Goal: Information Seeking & Learning: Learn about a topic

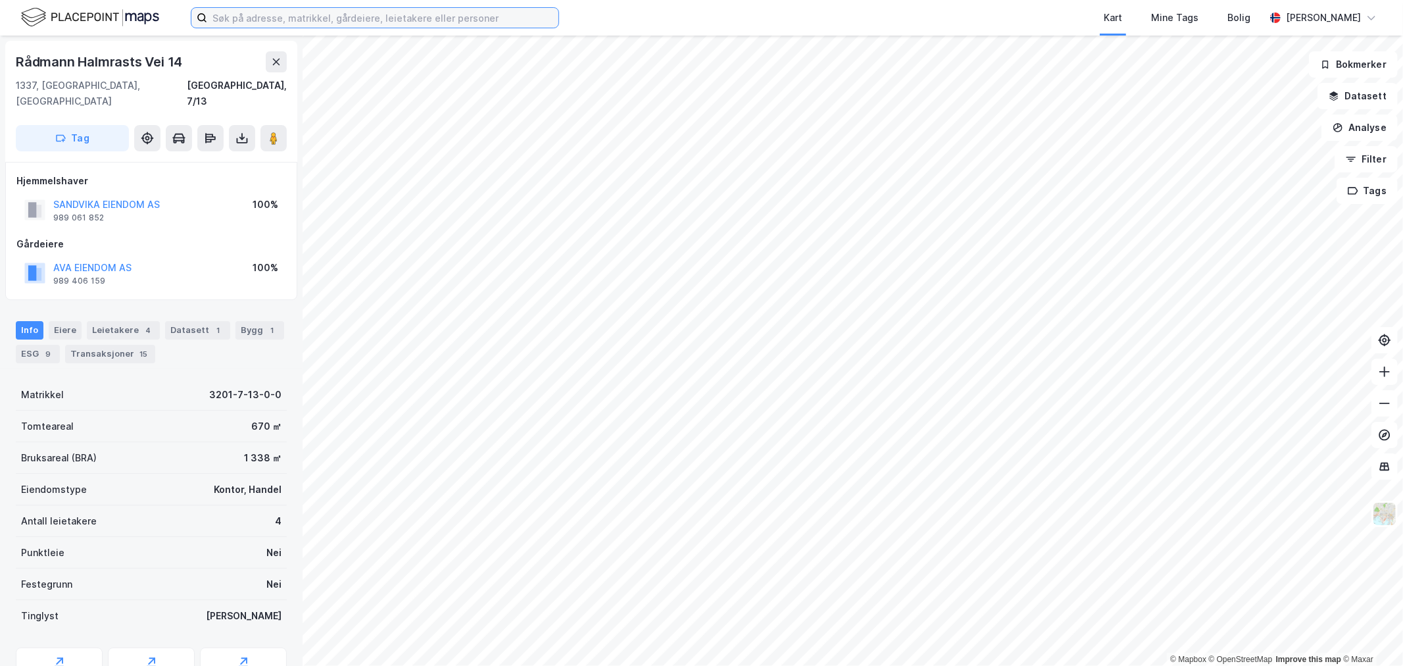
click at [316, 24] on input at bounding box center [382, 18] width 351 height 20
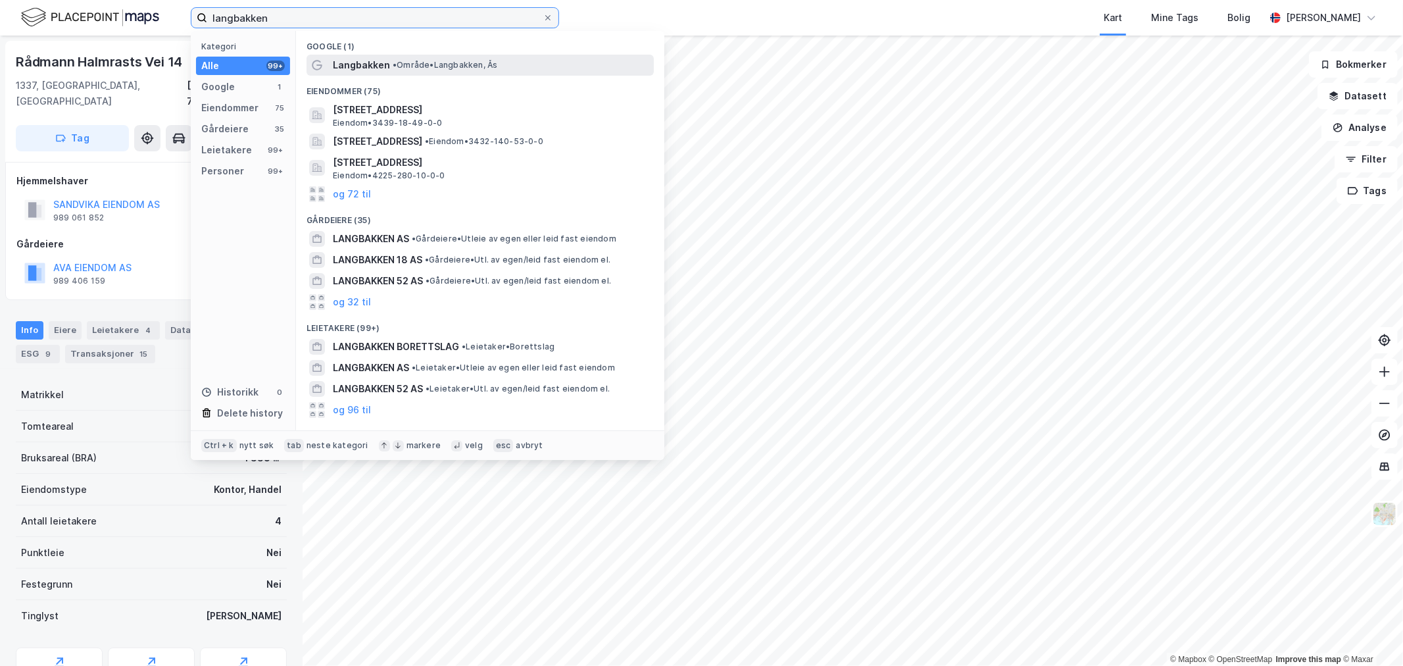
type input "langbakken"
click at [393, 68] on span "•" at bounding box center [395, 65] width 4 height 10
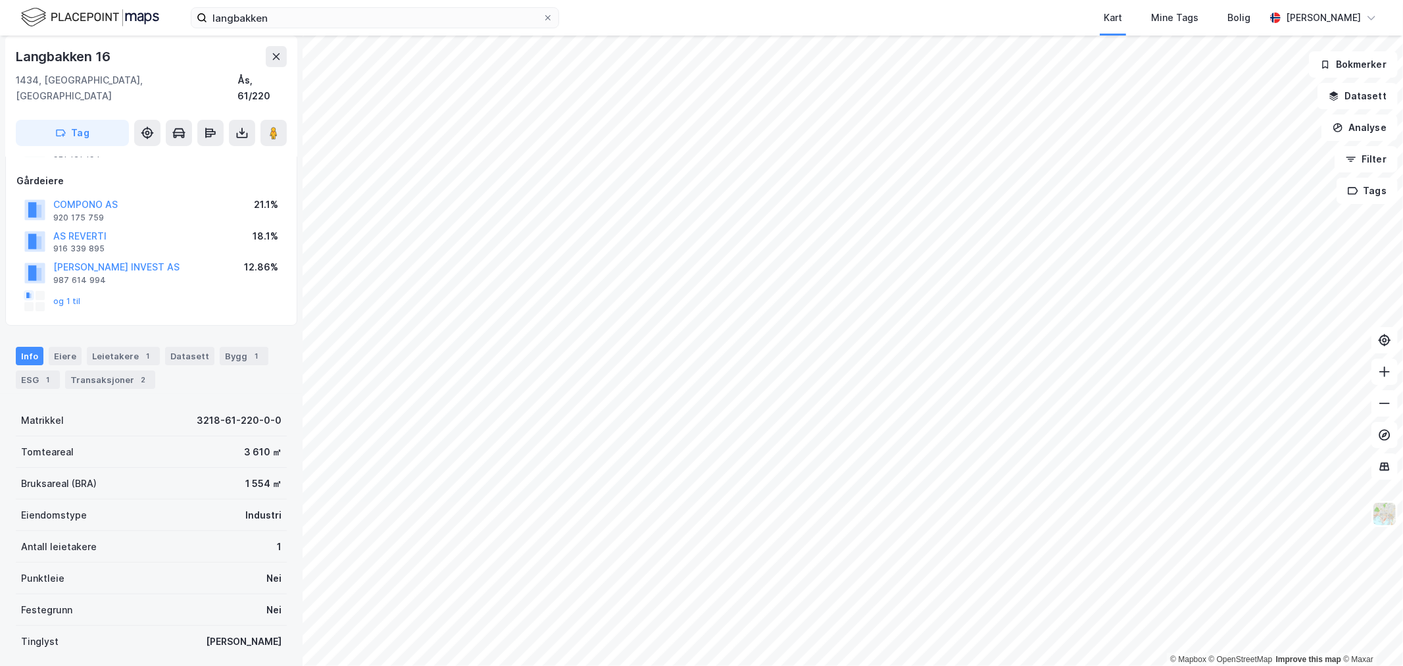
scroll to position [139, 0]
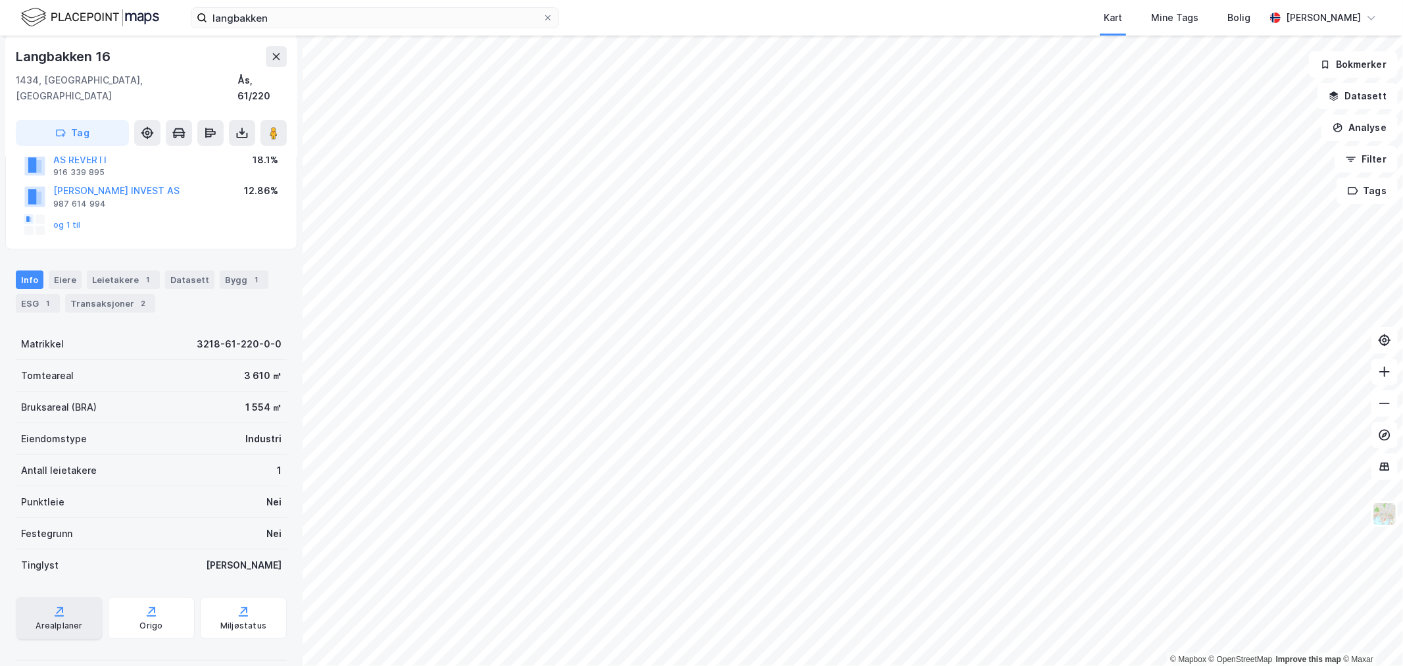
click at [77, 603] on div "Arealplaner" at bounding box center [59, 618] width 87 height 42
